Goal: Task Accomplishment & Management: Use online tool/utility

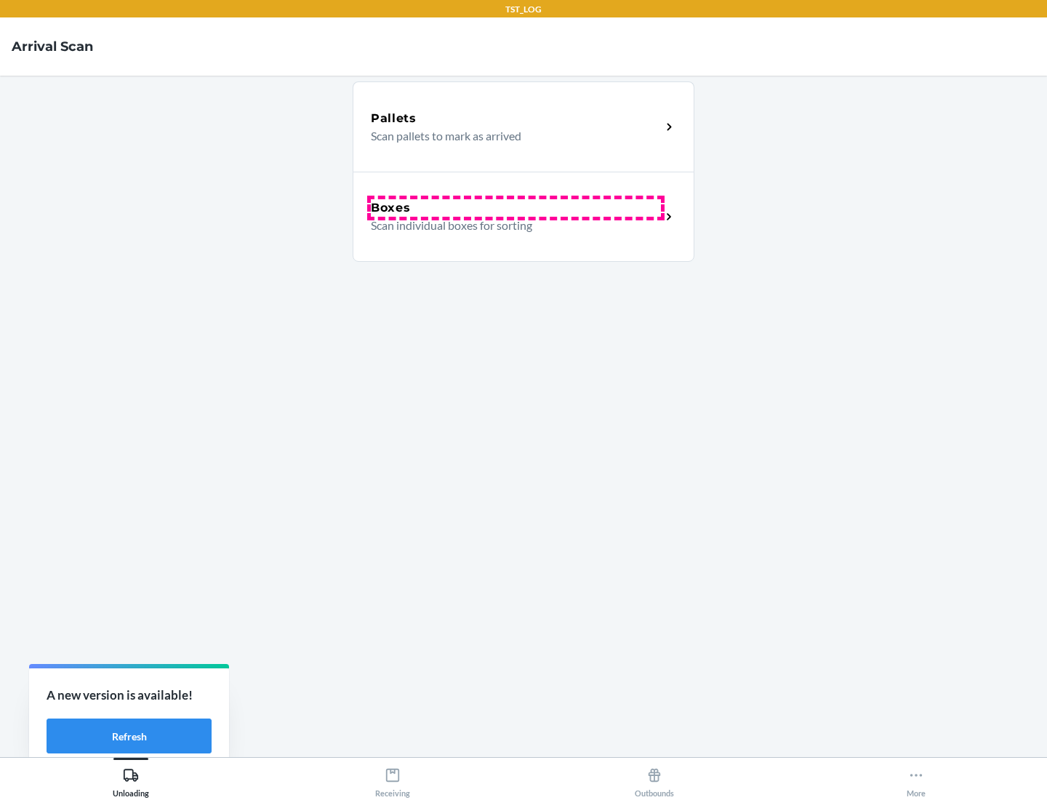
click at [516, 208] on div "Boxes" at bounding box center [516, 207] width 290 height 17
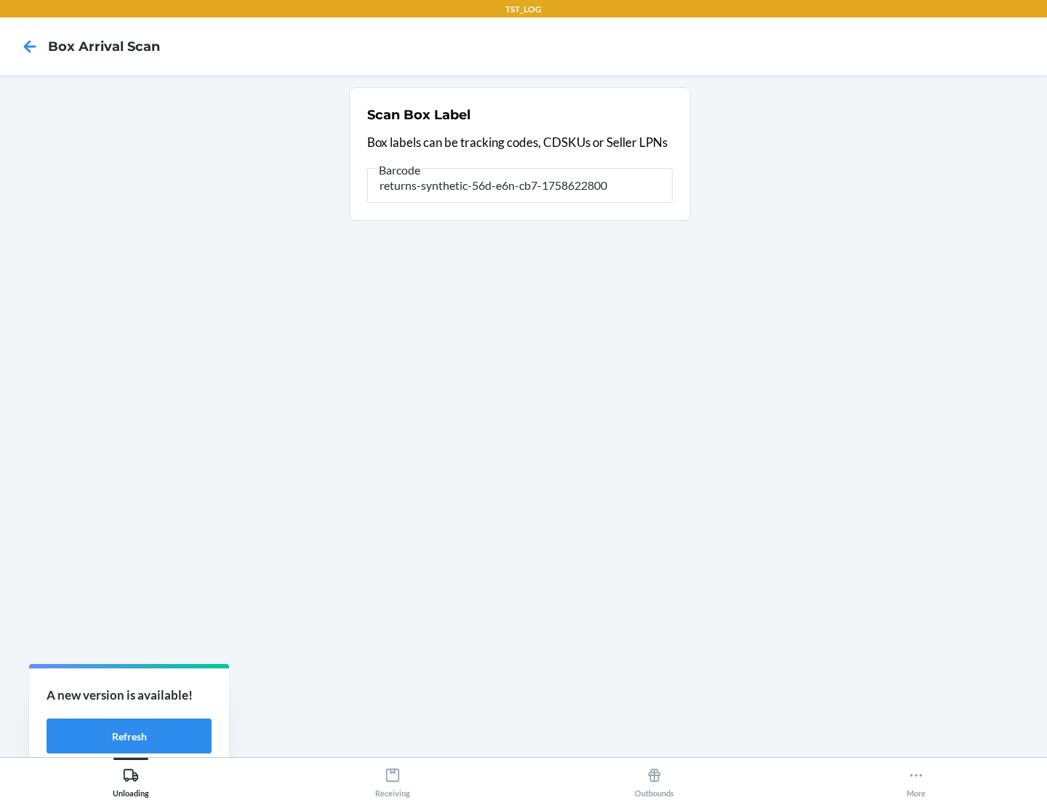
type input "returns-synthetic-56d-e6n-cb7-1758622800"
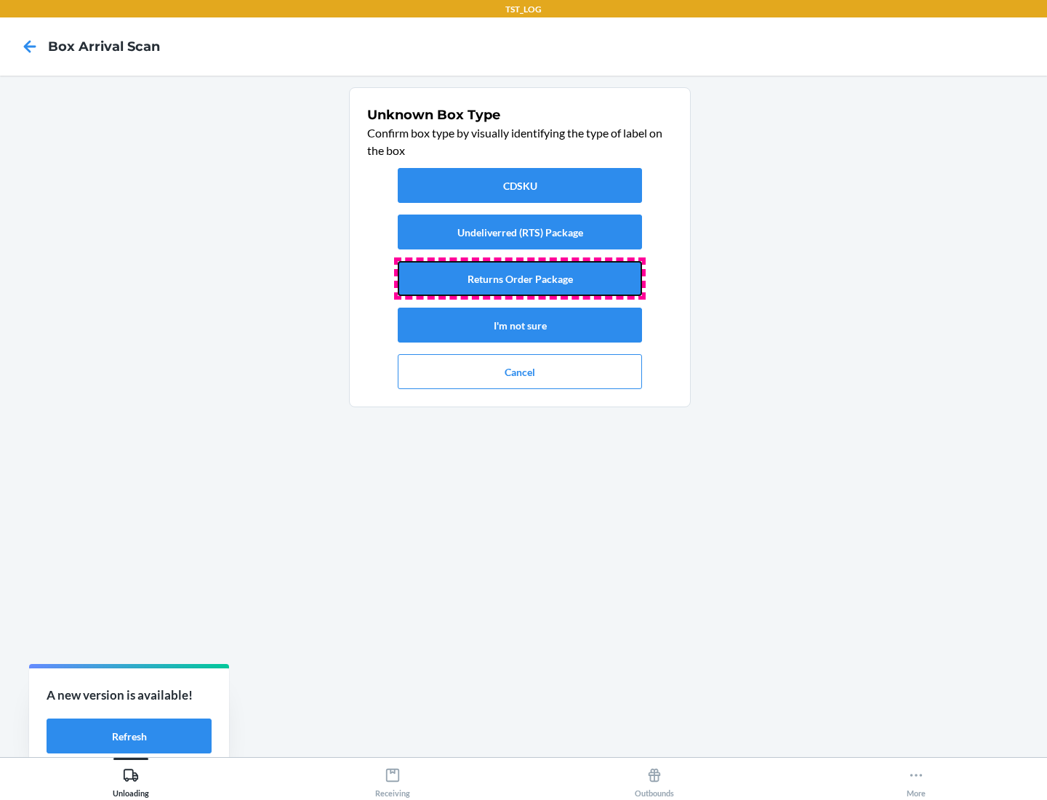
click at [520, 279] on button "Returns Order Package" at bounding box center [520, 278] width 244 height 35
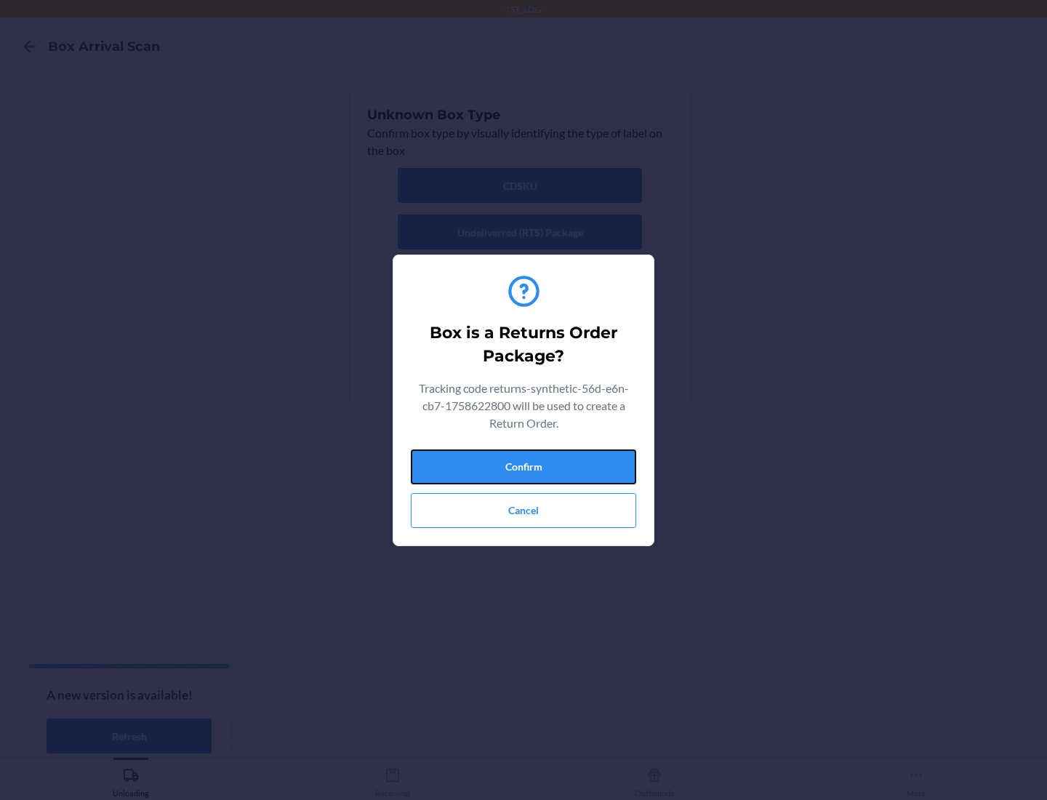
click at [524, 466] on button "Confirm" at bounding box center [523, 466] width 225 height 35
